Goal: Task Accomplishment & Management: Use online tool/utility

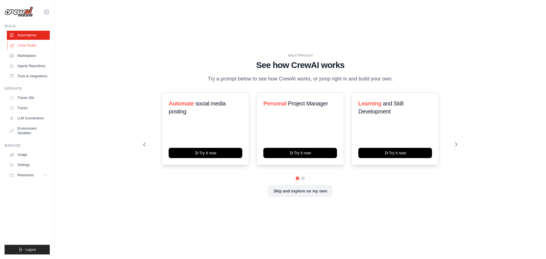
click at [27, 42] on link "Crew Studio" at bounding box center [28, 45] width 43 height 9
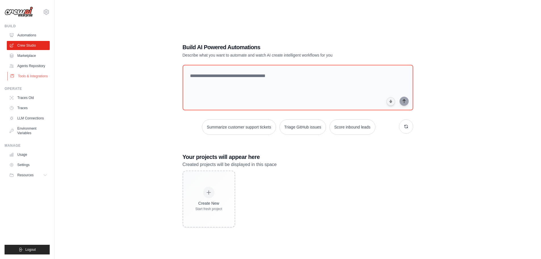
click at [18, 73] on link "Tools & Integrations" at bounding box center [28, 76] width 43 height 9
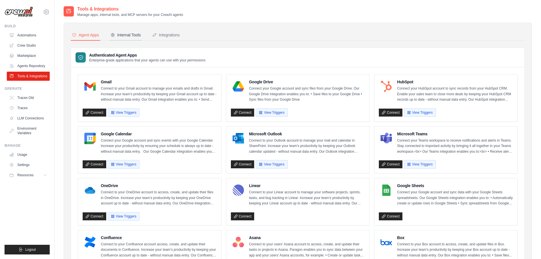
click at [132, 36] on div "Internal Tools" at bounding box center [126, 35] width 30 height 6
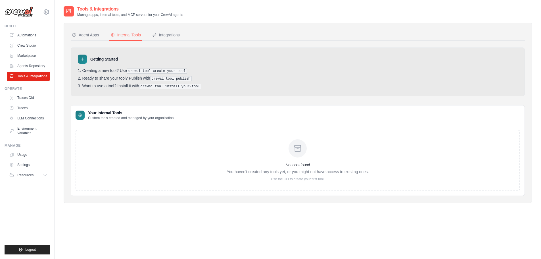
click at [80, 59] on icon at bounding box center [82, 59] width 5 height 5
drag, startPoint x: 115, startPoint y: 58, endPoint x: 98, endPoint y: 62, distance: 17.6
click at [109, 59] on h3 "Getting Started" at bounding box center [104, 59] width 28 height 6
click at [271, 157] on div "No tools found You haven't created any tools yet, or you might not have access …" at bounding box center [298, 160] width 142 height 42
drag, startPoint x: 297, startPoint y: 135, endPoint x: 245, endPoint y: 111, distance: 57.3
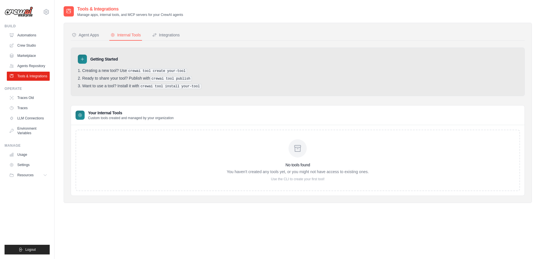
click at [292, 136] on div "No tools found You haven't created any tools yet, or you might not have access …" at bounding box center [298, 160] width 445 height 61
click at [40, 47] on link "Crew Studio" at bounding box center [28, 45] width 43 height 9
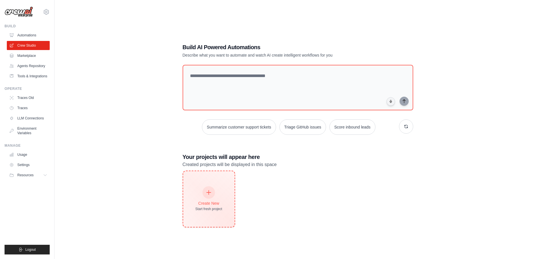
click at [211, 194] on icon at bounding box center [209, 192] width 6 height 6
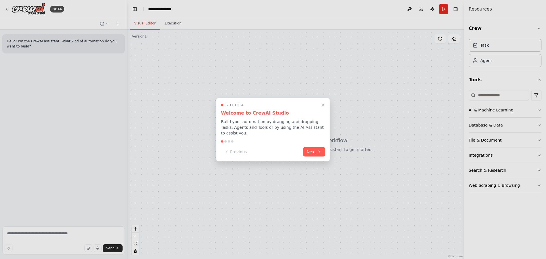
click at [322, 105] on button "Close walkthrough" at bounding box center [322, 104] width 7 height 7
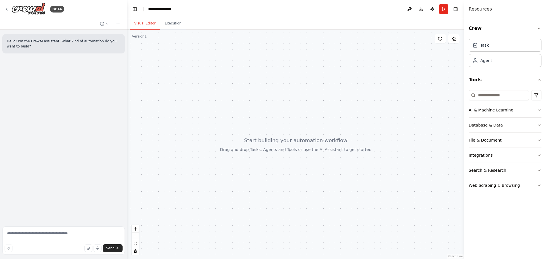
click at [503, 151] on button "Integrations" at bounding box center [504, 155] width 73 height 15
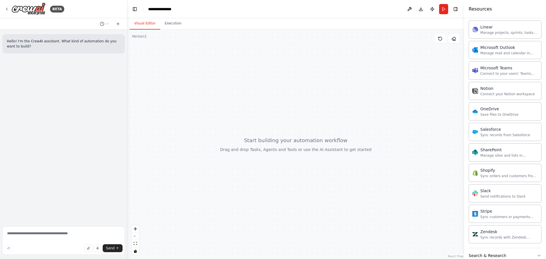
scroll to position [398, 0]
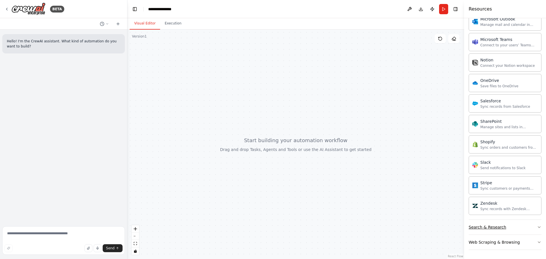
click at [494, 223] on button "Search & Research" at bounding box center [504, 227] width 73 height 15
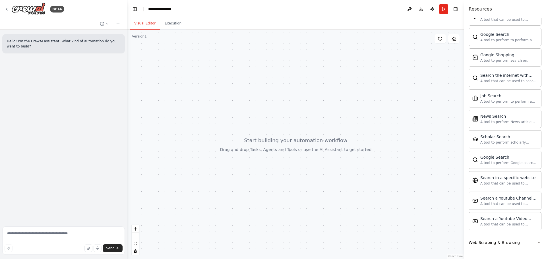
scroll to position [689, 0]
click at [509, 247] on button "Web Scraping & Browsing" at bounding box center [504, 242] width 73 height 15
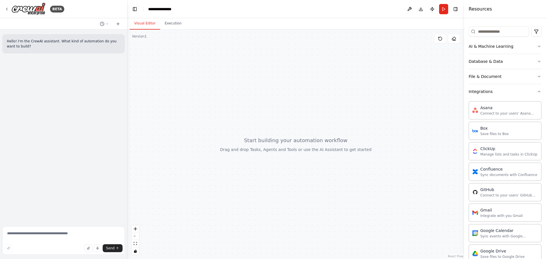
scroll to position [0, 0]
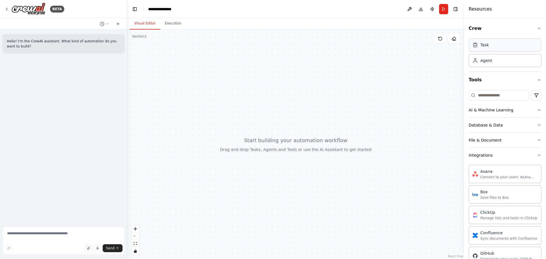
click at [492, 46] on div "Task" at bounding box center [504, 44] width 73 height 13
click at [481, 42] on div "Task" at bounding box center [484, 45] width 9 height 6
click at [488, 58] on div "Agent" at bounding box center [486, 60] width 12 height 6
click at [480, 41] on div "Task" at bounding box center [504, 44] width 73 height 13
drag, startPoint x: 148, startPoint y: 43, endPoint x: 156, endPoint y: 36, distance: 10.3
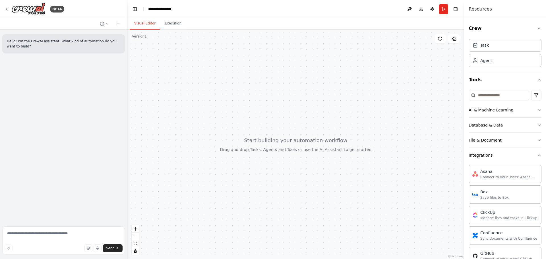
click at [149, 43] on div at bounding box center [295, 144] width 336 height 229
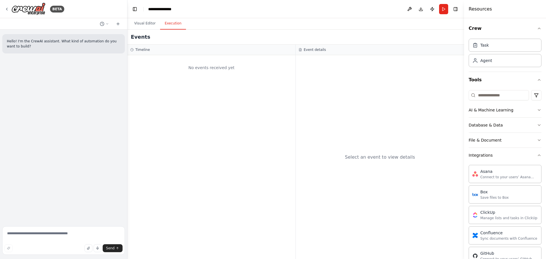
click at [167, 18] on button "Execution" at bounding box center [173, 24] width 26 height 12
click at [143, 20] on button "Visual Editor" at bounding box center [145, 24] width 30 height 12
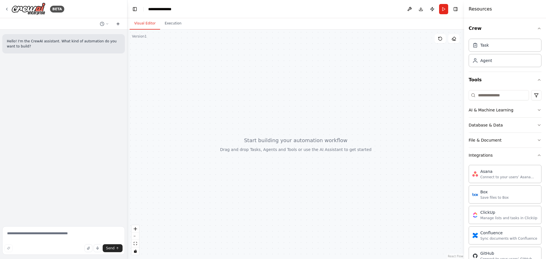
click at [120, 26] on button at bounding box center [117, 23] width 9 height 7
click at [517, 107] on button "AI & Machine Learning" at bounding box center [504, 110] width 73 height 15
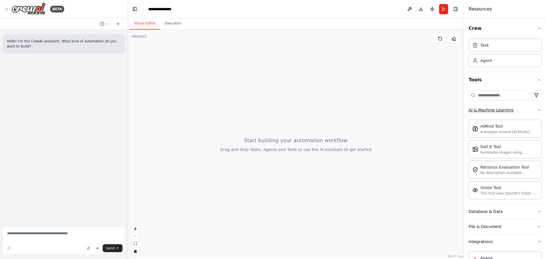
click at [514, 109] on button "AI & Machine Learning" at bounding box center [504, 110] width 73 height 15
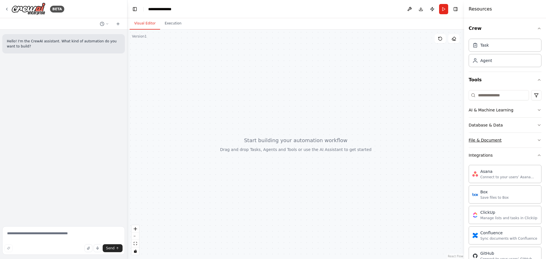
click at [512, 140] on button "File & Document" at bounding box center [504, 140] width 73 height 15
